Goal: Task Accomplishment & Management: Complete application form

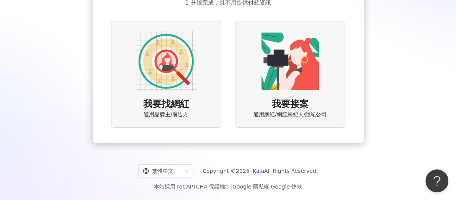
click at [161, 59] on img at bounding box center [166, 61] width 61 height 61
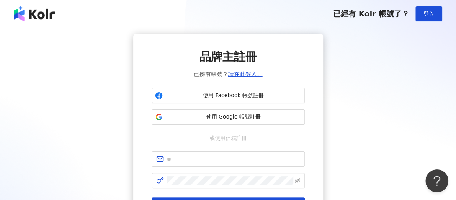
click at [345, 93] on div "品牌主註冊 已擁有帳號？ 請在此登入。 使用 Facebook 帳號註冊 使用 Google 帳號註冊 或使用信箱註冊 下一步 註冊帳戶代表您同意本平台的 使…" at bounding box center [228, 139] width 438 height 210
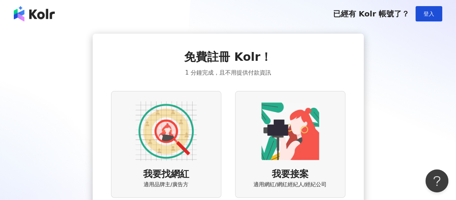
click at [384, 101] on div "免費註冊 Kolr！ 1 分鐘完成，且不用提供付款資訊 我要找網紅 適用品牌主/廣告方 我要接案 適用網紅/網紅經紀人/經紀公司" at bounding box center [228, 124] width 438 height 180
click at [46, 82] on div "免費註冊 Kolr！ 1 分鐘完成，且不用提供付款資訊 我要找網紅 適用品牌主/廣告方 我要接案 適用網紅/網紅經紀人/經紀公司" at bounding box center [228, 124] width 438 height 180
